Goal: Task Accomplishment & Management: Manage account settings

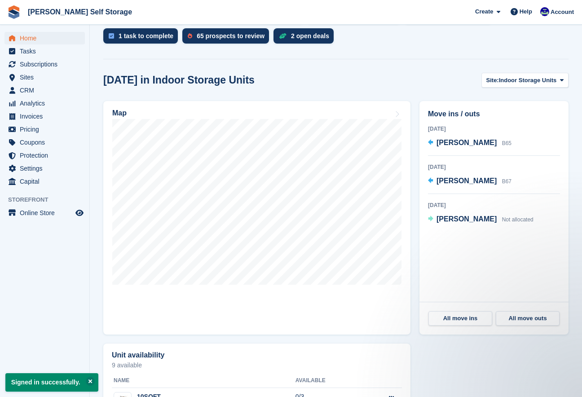
scroll to position [227, 0]
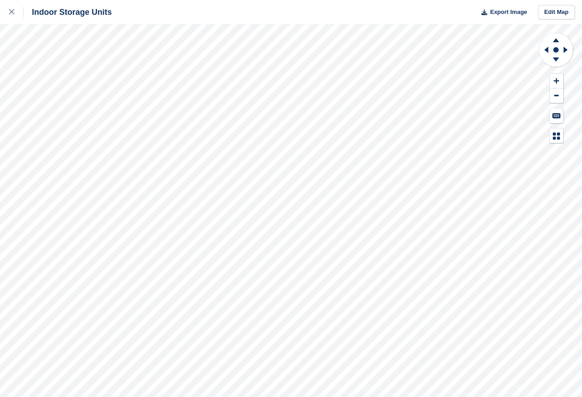
click at [101, 133] on div "Indoor Storage Units Export Image Edit Map" at bounding box center [291, 198] width 582 height 397
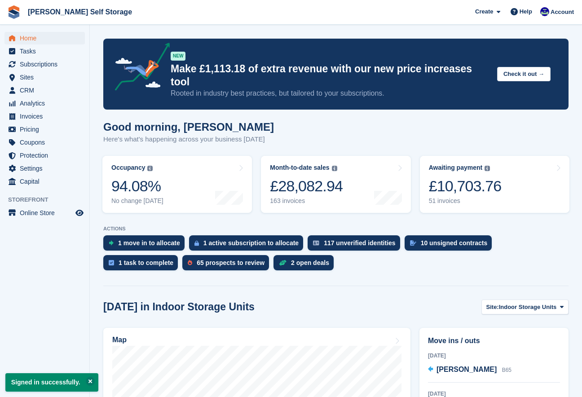
scroll to position [227, 0]
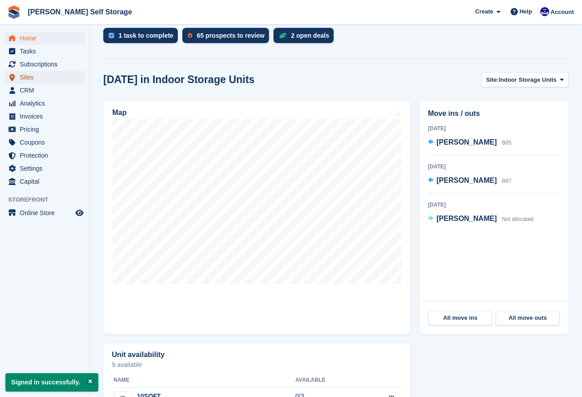
click at [26, 76] on span "Sites" at bounding box center [47, 77] width 54 height 13
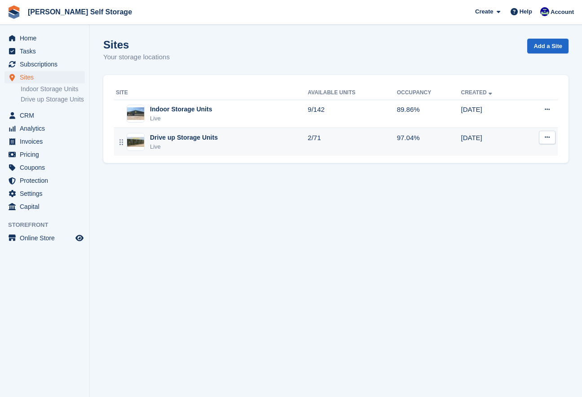
click at [162, 143] on div "Live" at bounding box center [184, 146] width 68 height 9
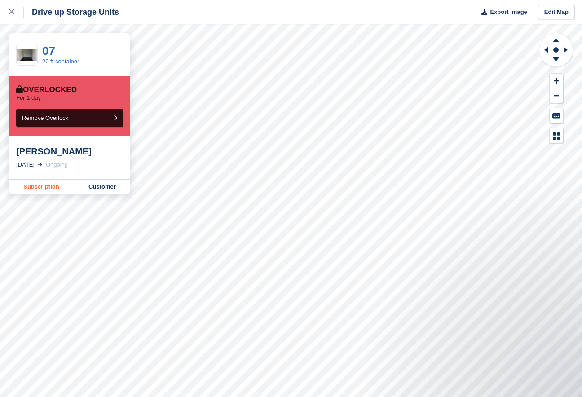
click at [40, 191] on link "Subscription" at bounding box center [41, 187] width 65 height 14
click at [48, 187] on link "Subscription" at bounding box center [41, 187] width 65 height 14
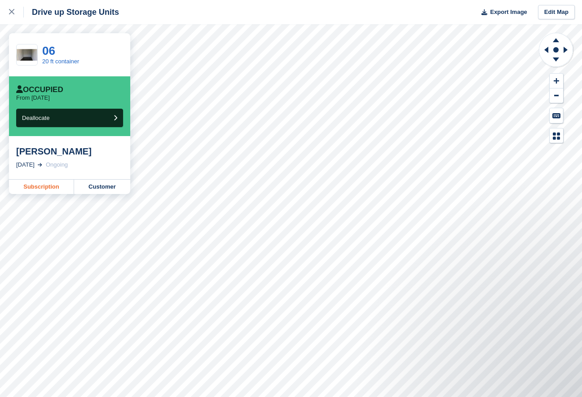
click at [47, 189] on link "Subscription" at bounding box center [41, 187] width 65 height 14
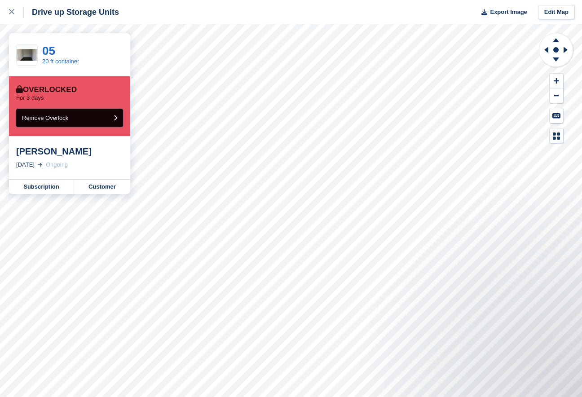
click at [112, 120] on button "Remove Overlock" at bounding box center [69, 118] width 107 height 18
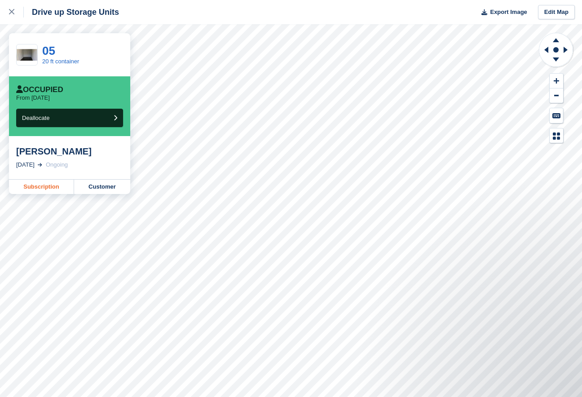
click at [38, 185] on link "Subscription" at bounding box center [41, 187] width 65 height 14
click at [53, 185] on link "Subscription" at bounding box center [41, 187] width 65 height 14
click at [62, 188] on link "Subscription" at bounding box center [41, 187] width 65 height 14
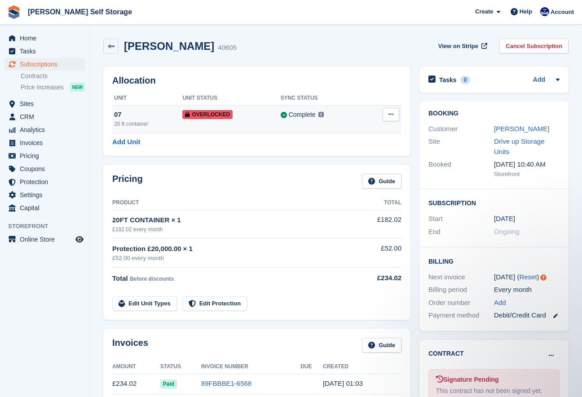
click at [388, 115] on icon at bounding box center [390, 114] width 5 height 6
click at [366, 132] on p "Remove Overlock" at bounding box center [356, 132] width 78 height 12
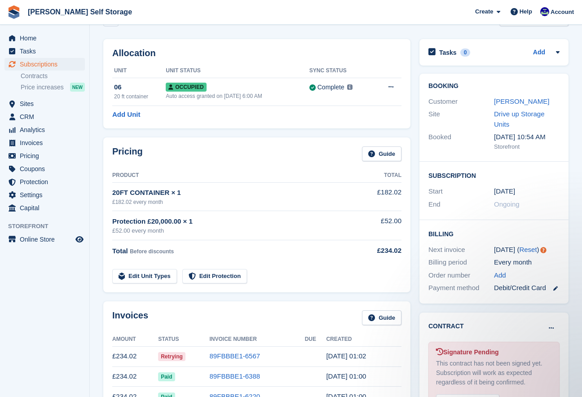
scroll to position [27, 0]
click at [554, 290] on link at bounding box center [552, 288] width 12 height 10
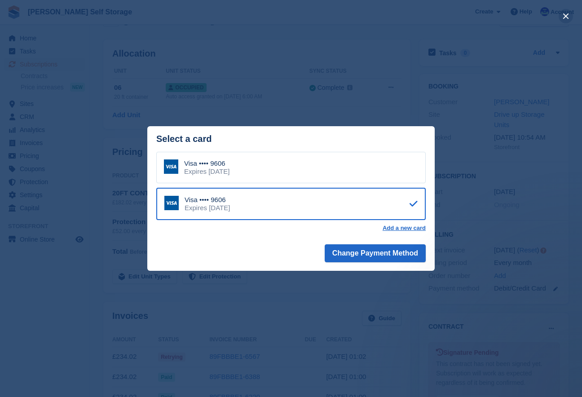
click at [568, 13] on button "close" at bounding box center [566, 16] width 14 height 14
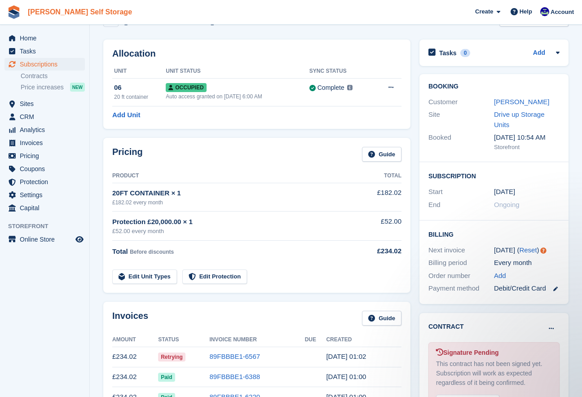
scroll to position [26, 0]
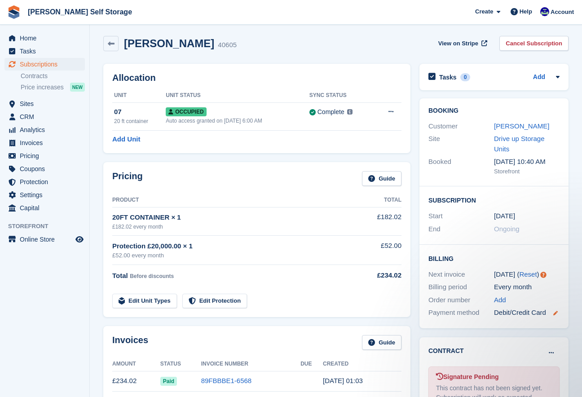
click at [557, 314] on icon at bounding box center [555, 313] width 4 height 4
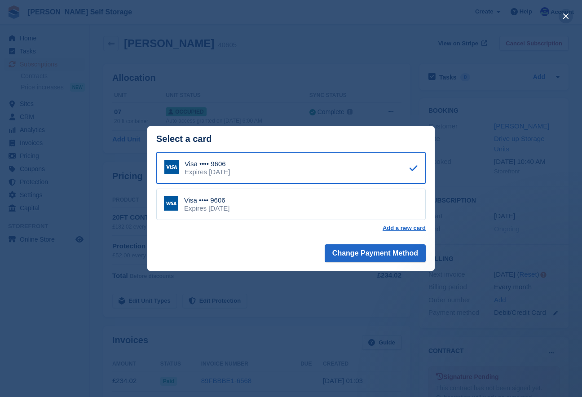
click at [565, 18] on button "close" at bounding box center [566, 16] width 14 height 14
